Goal: Information Seeking & Learning: Learn about a topic

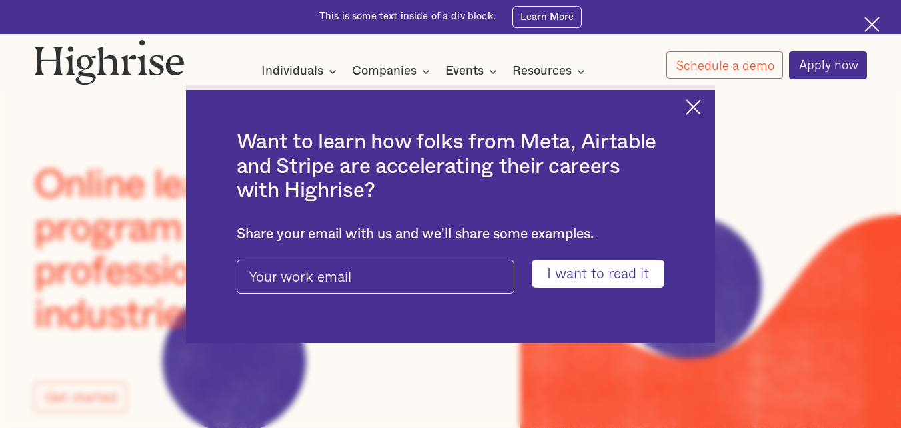
click at [701, 110] on img at bounding box center [693, 106] width 15 height 15
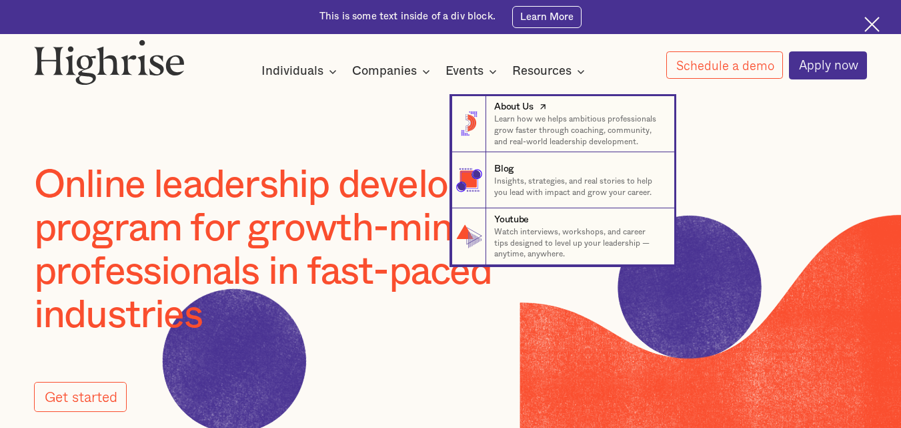
click at [518, 109] on div "About Us" at bounding box center [513, 106] width 39 height 13
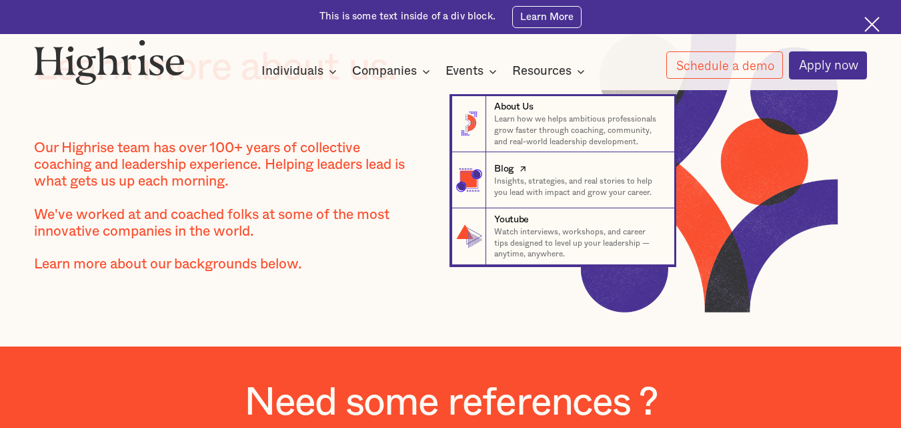
scroll to position [107, 0]
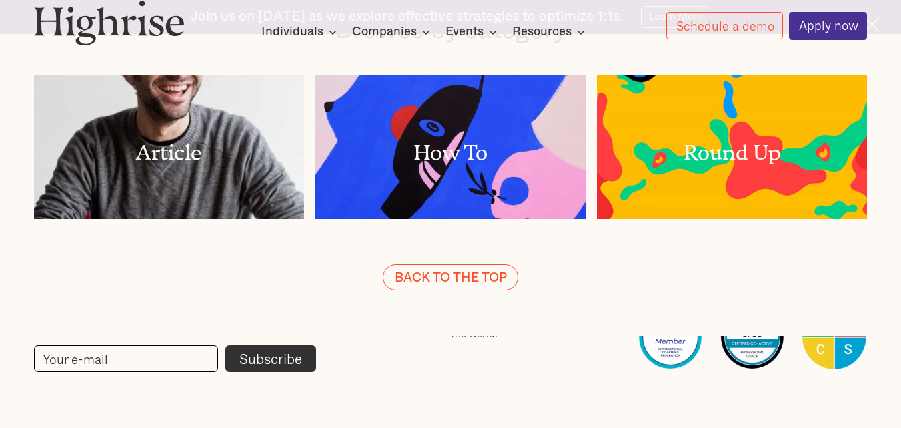
scroll to position [3048, 0]
